Goal: Task Accomplishment & Management: Manage account settings

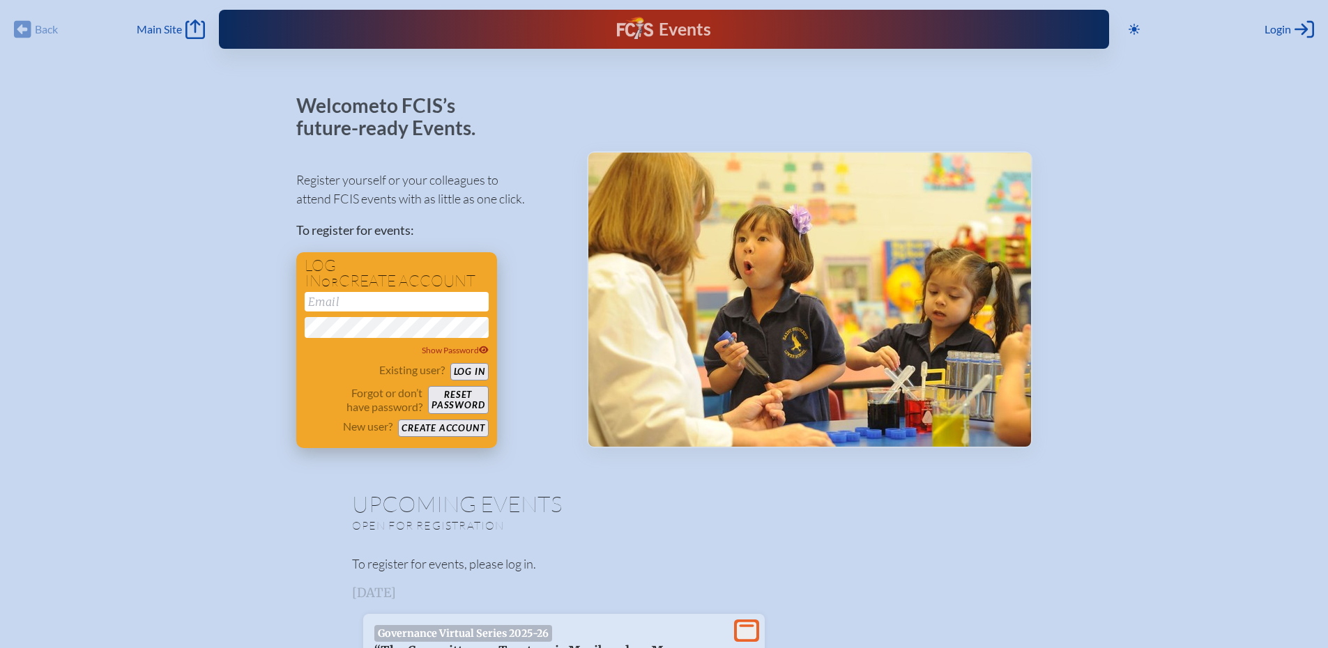
click at [481, 429] on button "Create account" at bounding box center [443, 428] width 90 height 17
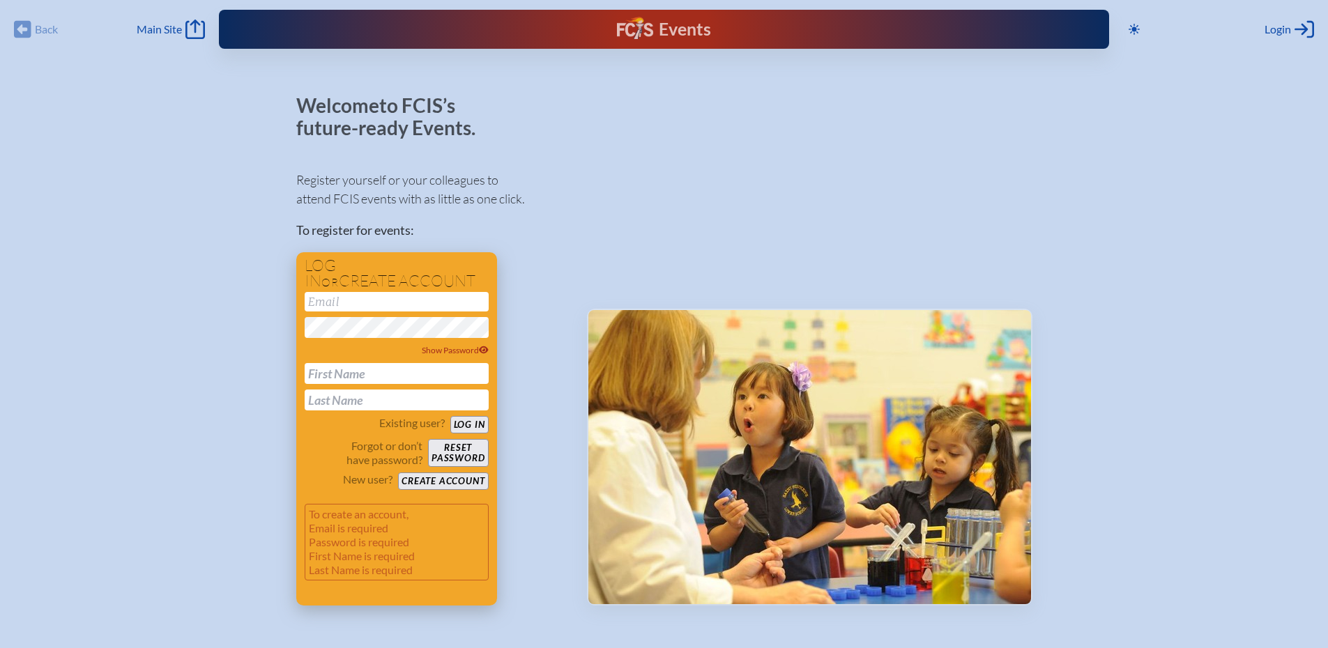
click at [437, 385] on div "Show Password" at bounding box center [397, 351] width 184 height 118
click at [437, 382] on input "text" at bounding box center [397, 373] width 184 height 21
type input "c"
type input "Corey"
click at [433, 406] on input "text" at bounding box center [397, 400] width 184 height 21
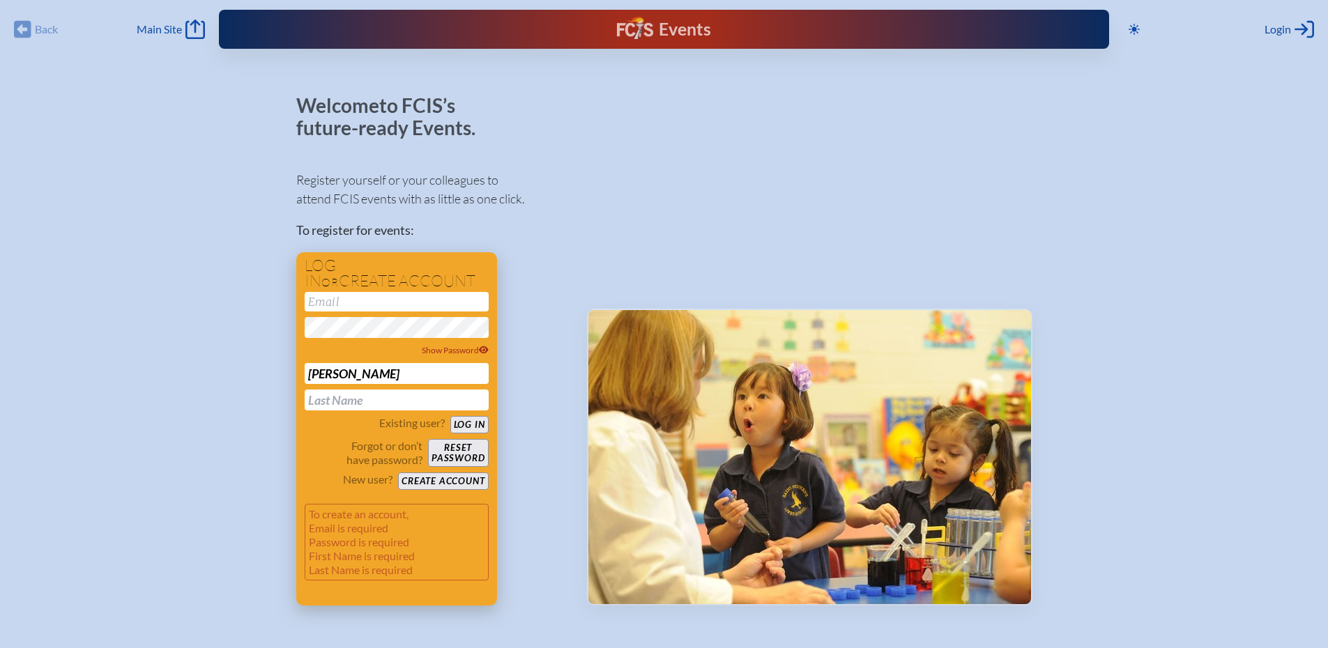
type input "Gonzalez"
type input "[EMAIL_ADDRESS][DOMAIN_NAME]"
click at [456, 479] on button "Create account" at bounding box center [443, 481] width 90 height 17
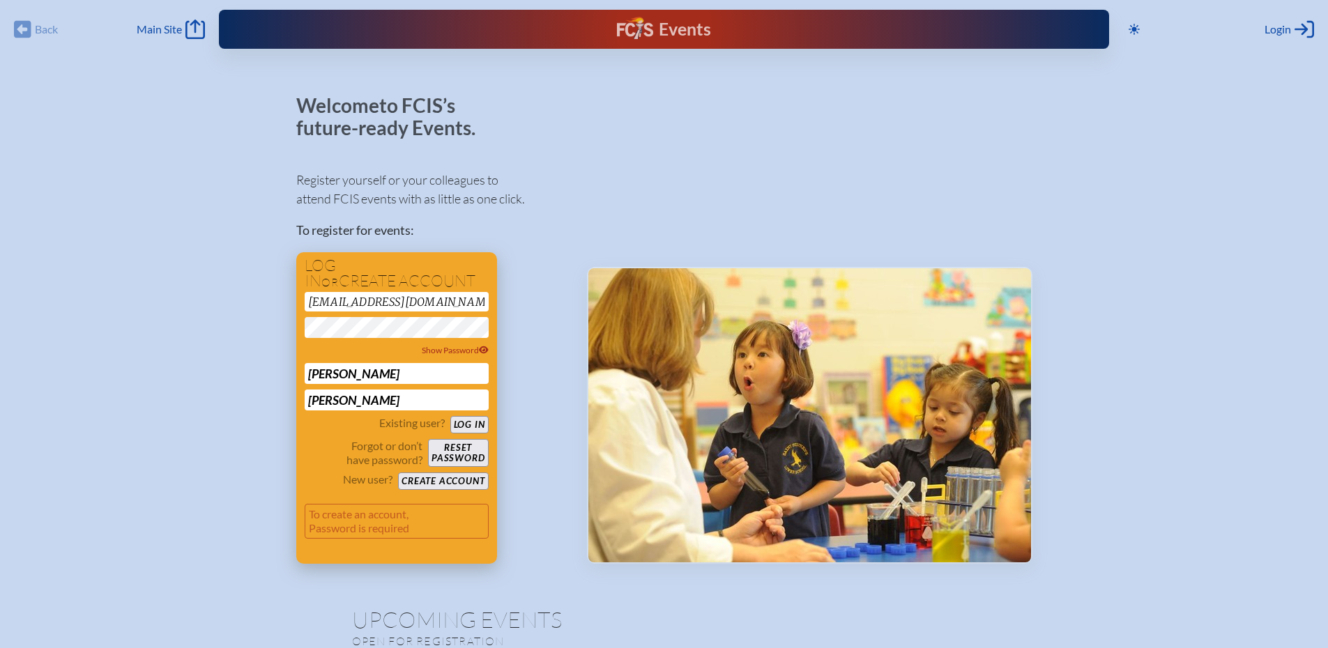
click at [456, 479] on button "Create account" at bounding box center [443, 481] width 90 height 17
click at [436, 480] on button "Create account" at bounding box center [443, 481] width 90 height 17
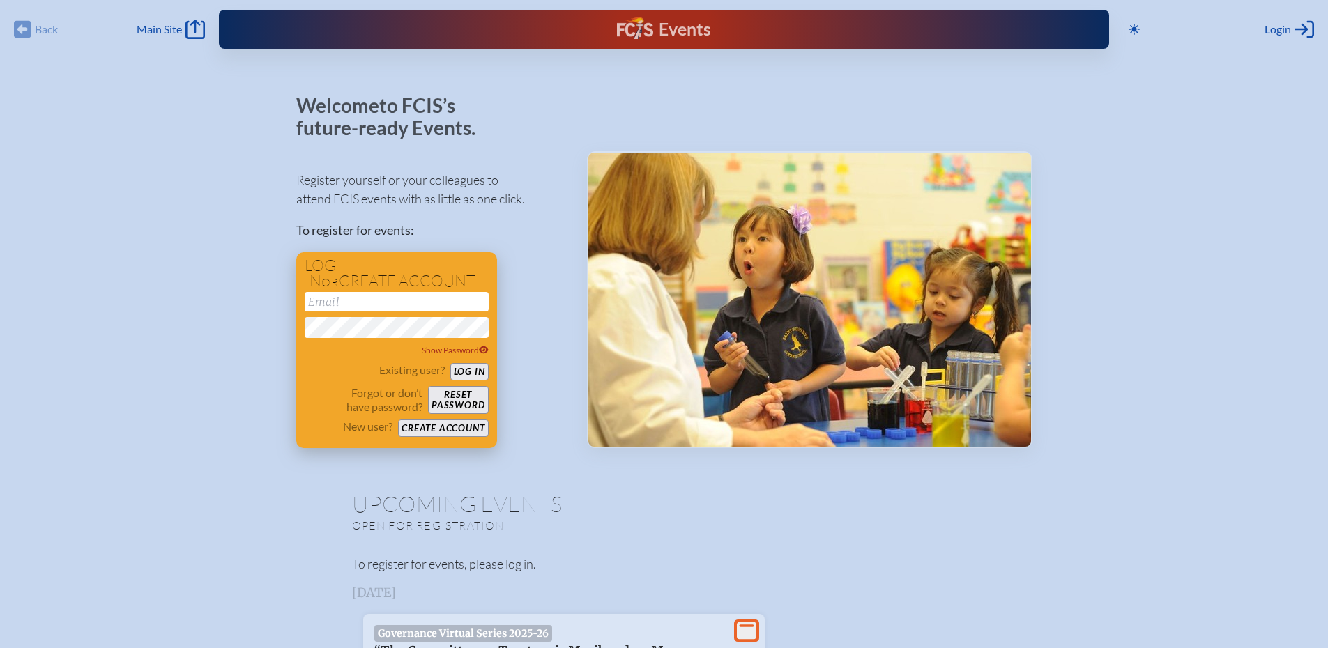
click at [422, 312] on div "Show Password" at bounding box center [397, 325] width 184 height 66
click at [422, 307] on input "email" at bounding box center [397, 302] width 184 height 20
type input "[EMAIL_ADDRESS][DOMAIN_NAME]"
click at [469, 371] on button "Log in" at bounding box center [469, 371] width 38 height 17
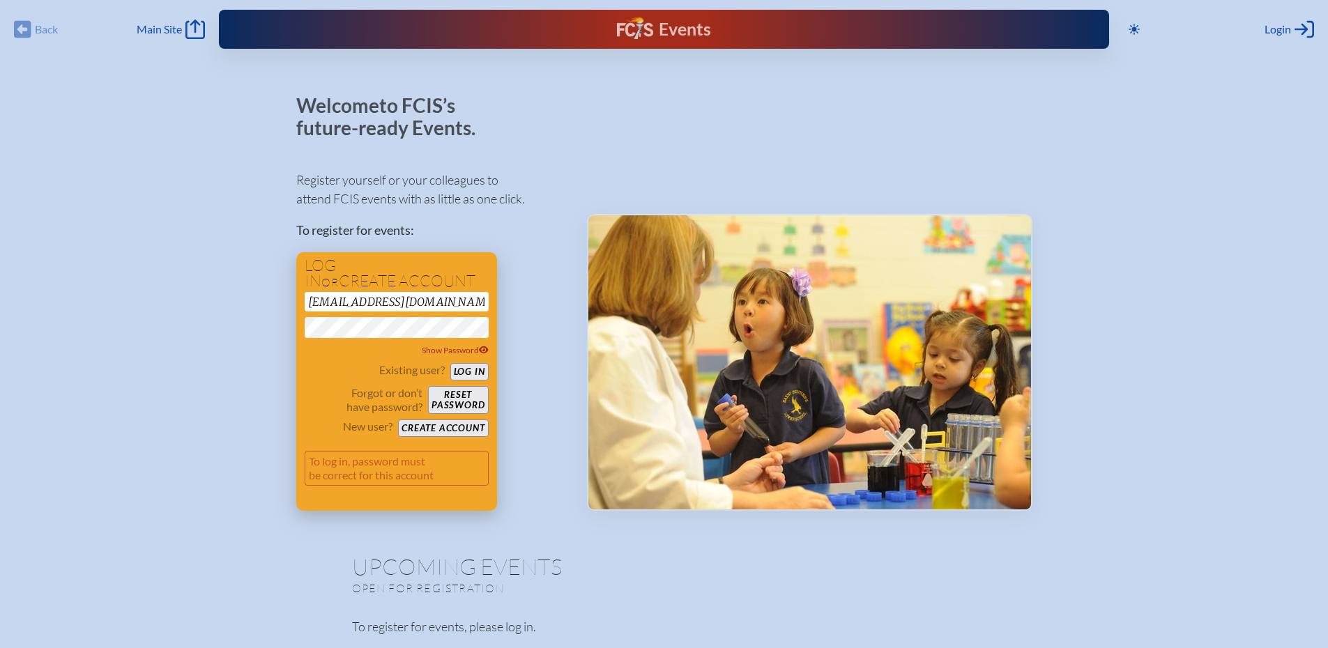
click at [465, 367] on button "Log in" at bounding box center [469, 371] width 38 height 17
click at [480, 348] on icon at bounding box center [484, 350] width 10 height 8
click at [331, 364] on div "Existing user? Log in" at bounding box center [397, 371] width 184 height 17
click at [470, 371] on button "Log in" at bounding box center [469, 371] width 38 height 17
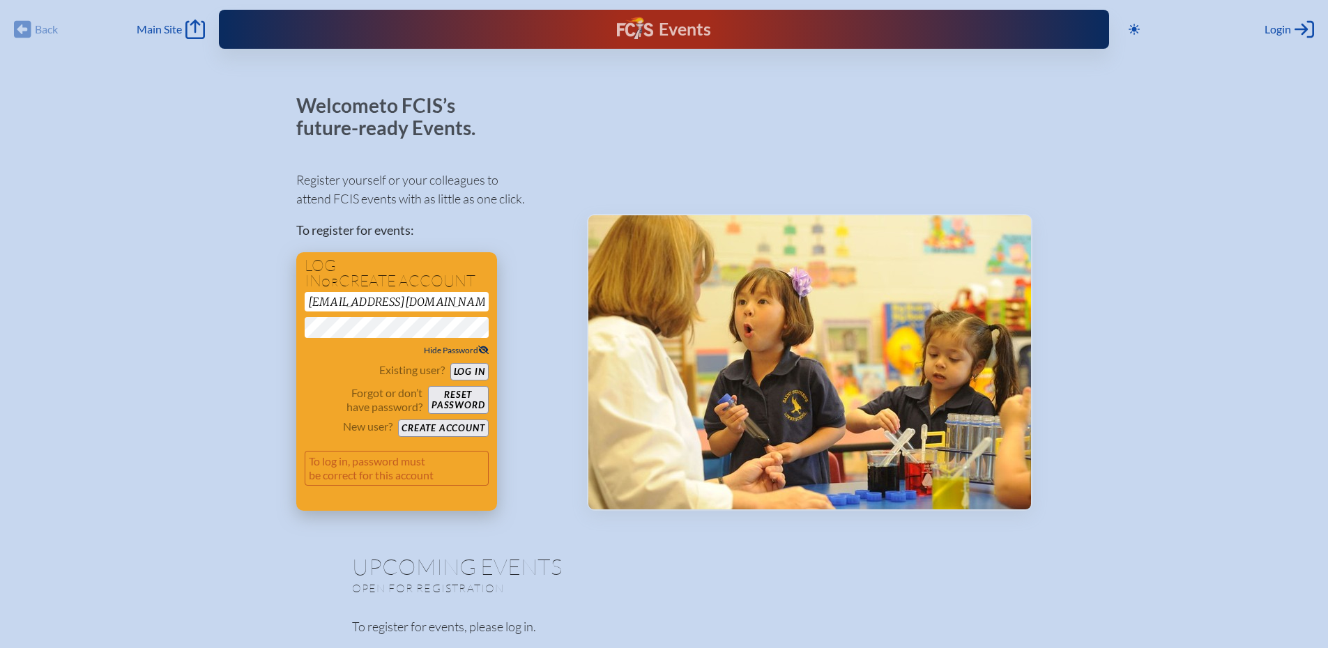
click at [470, 401] on button "Reset password" at bounding box center [458, 400] width 60 height 28
click at [334, 353] on div "Hide Password" at bounding box center [397, 351] width 184 height 14
click at [521, 444] on div "Register yourself or your colleagues to attend FCIS events with as little as on…" at bounding box center [430, 334] width 268 height 353
click at [470, 374] on button "Log in" at bounding box center [469, 371] width 38 height 17
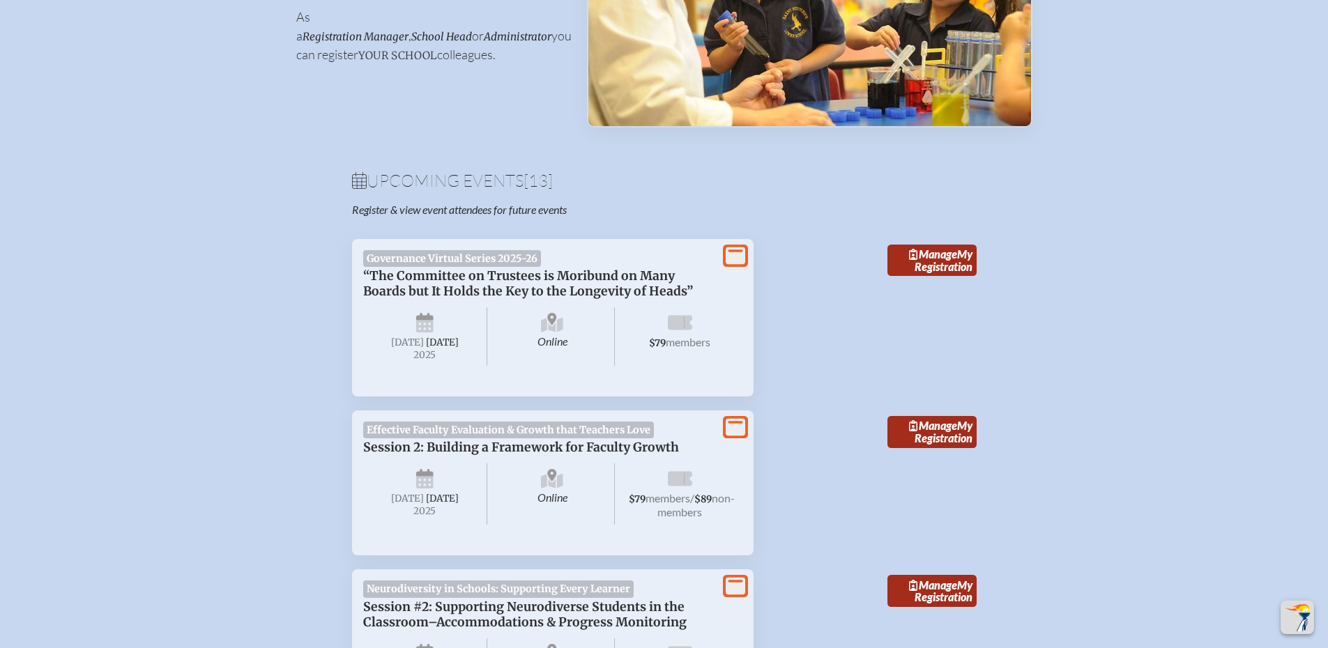
scroll to position [348, 0]
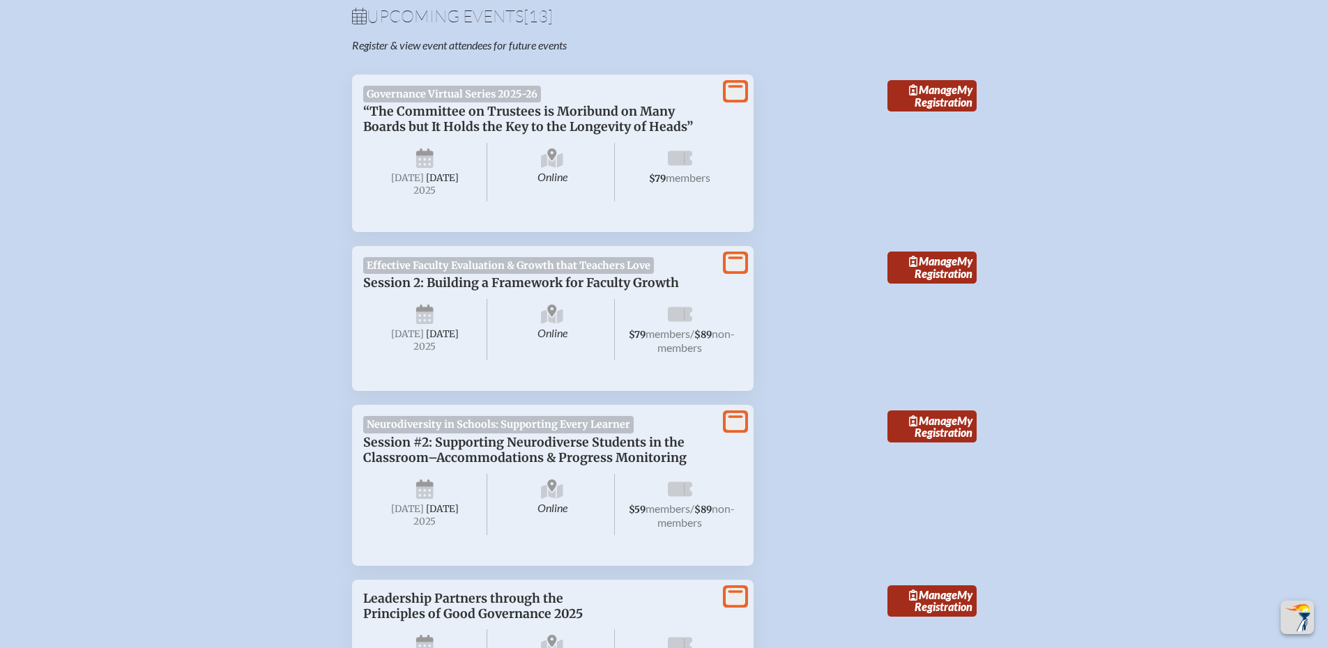
scroll to position [767, 0]
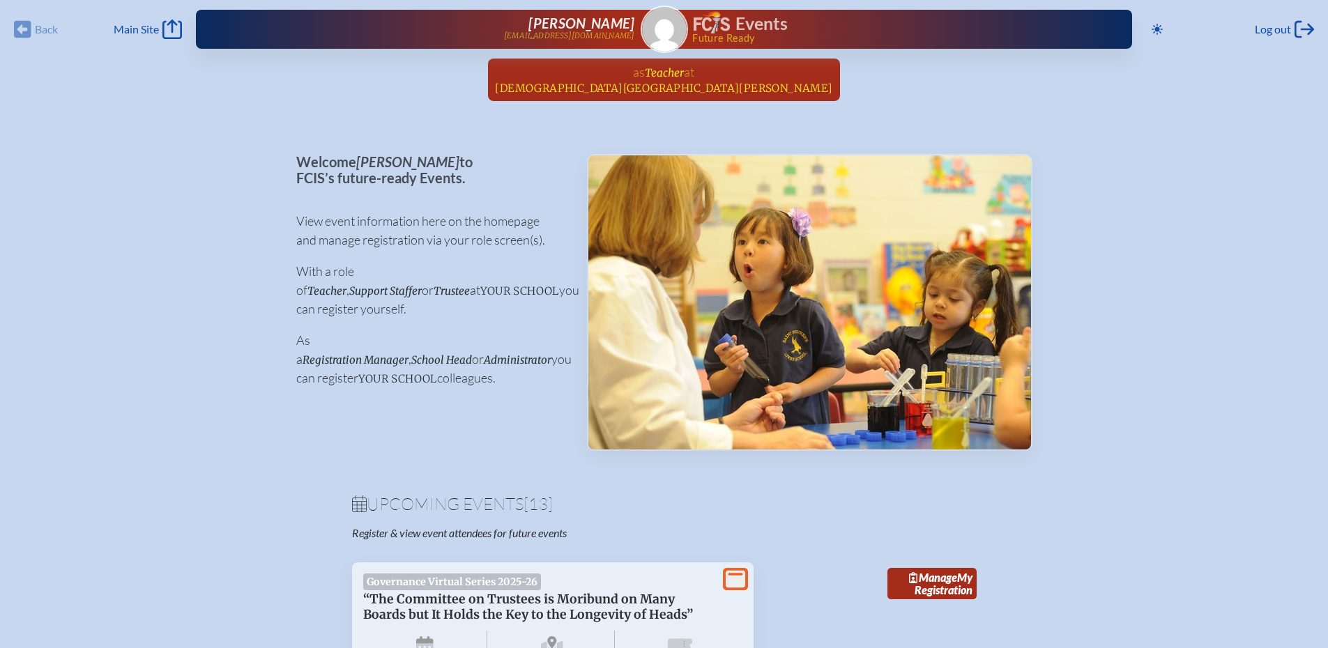
click at [687, 85] on span "St. Thomas Episcopal Parish School" at bounding box center [663, 88] width 337 height 13
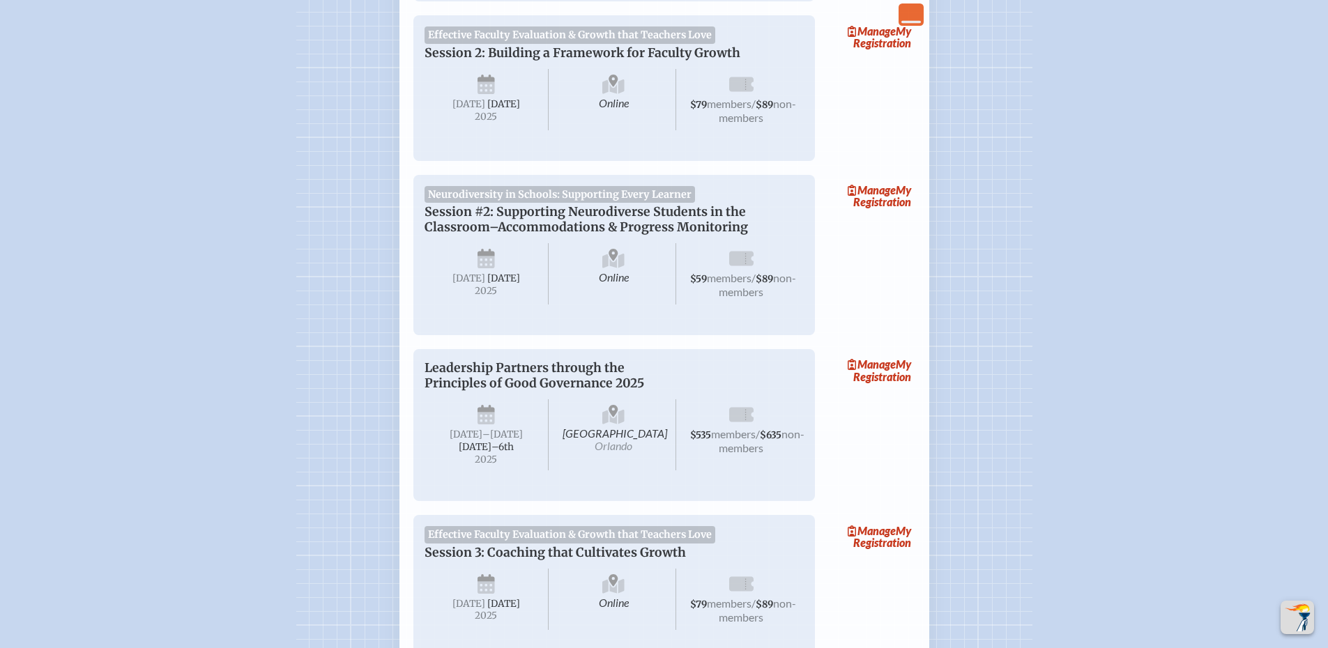
scroll to position [418, 0]
click at [487, 284] on span "[DATE]" at bounding box center [503, 278] width 33 height 12
drag, startPoint x: 489, startPoint y: 288, endPoint x: 520, endPoint y: 288, distance: 31.4
click at [491, 270] on icon at bounding box center [485, 259] width 17 height 22
click at [611, 293] on span "Online" at bounding box center [613, 273] width 125 height 61
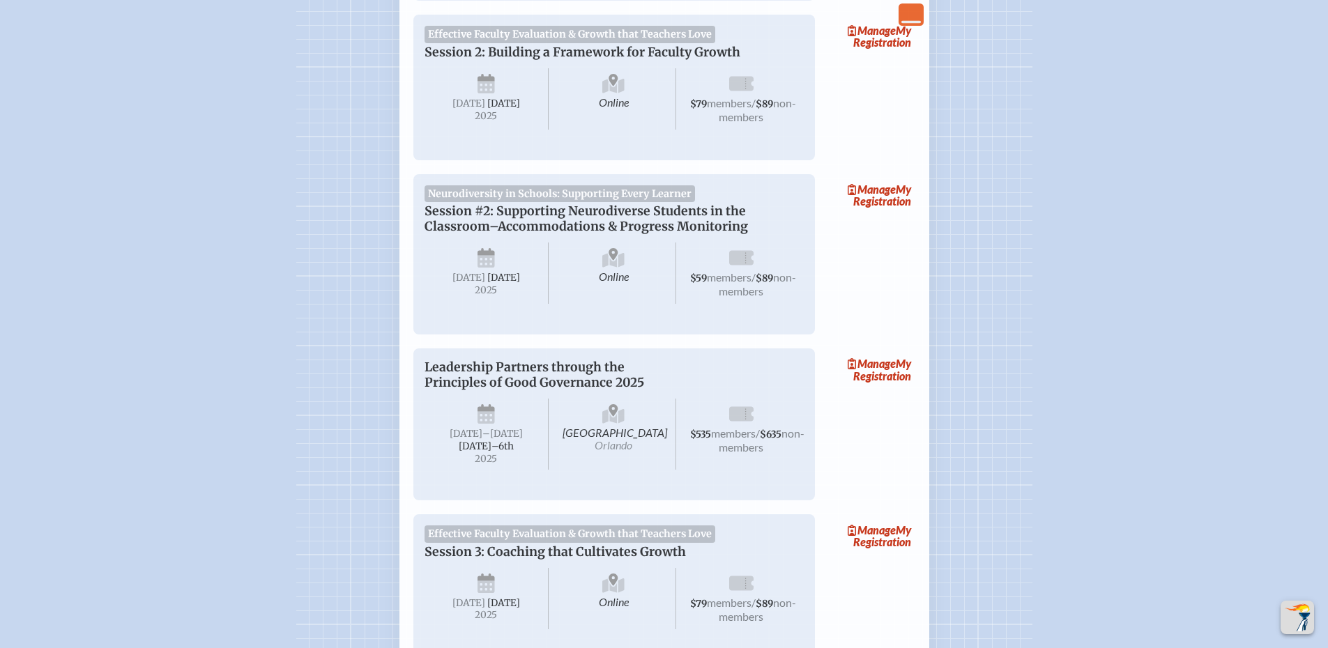
click at [610, 294] on span "Online" at bounding box center [613, 273] width 125 height 61
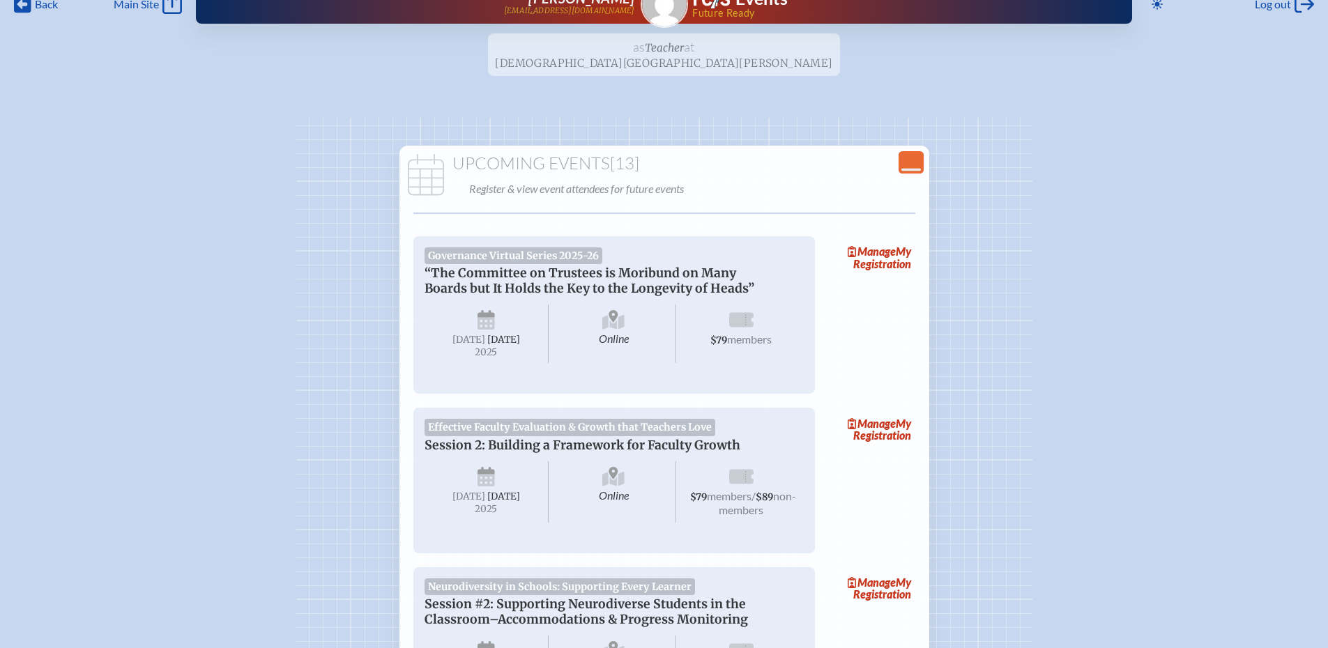
scroll to position [0, 0]
